Goal: Navigation & Orientation: Find specific page/section

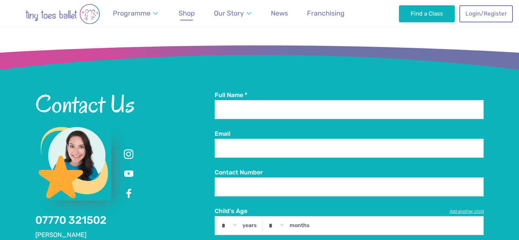
scroll to position [1437, 0]
click at [186, 14] on span "Shop" at bounding box center [186, 13] width 16 height 8
